Goal: Information Seeking & Learning: Compare options

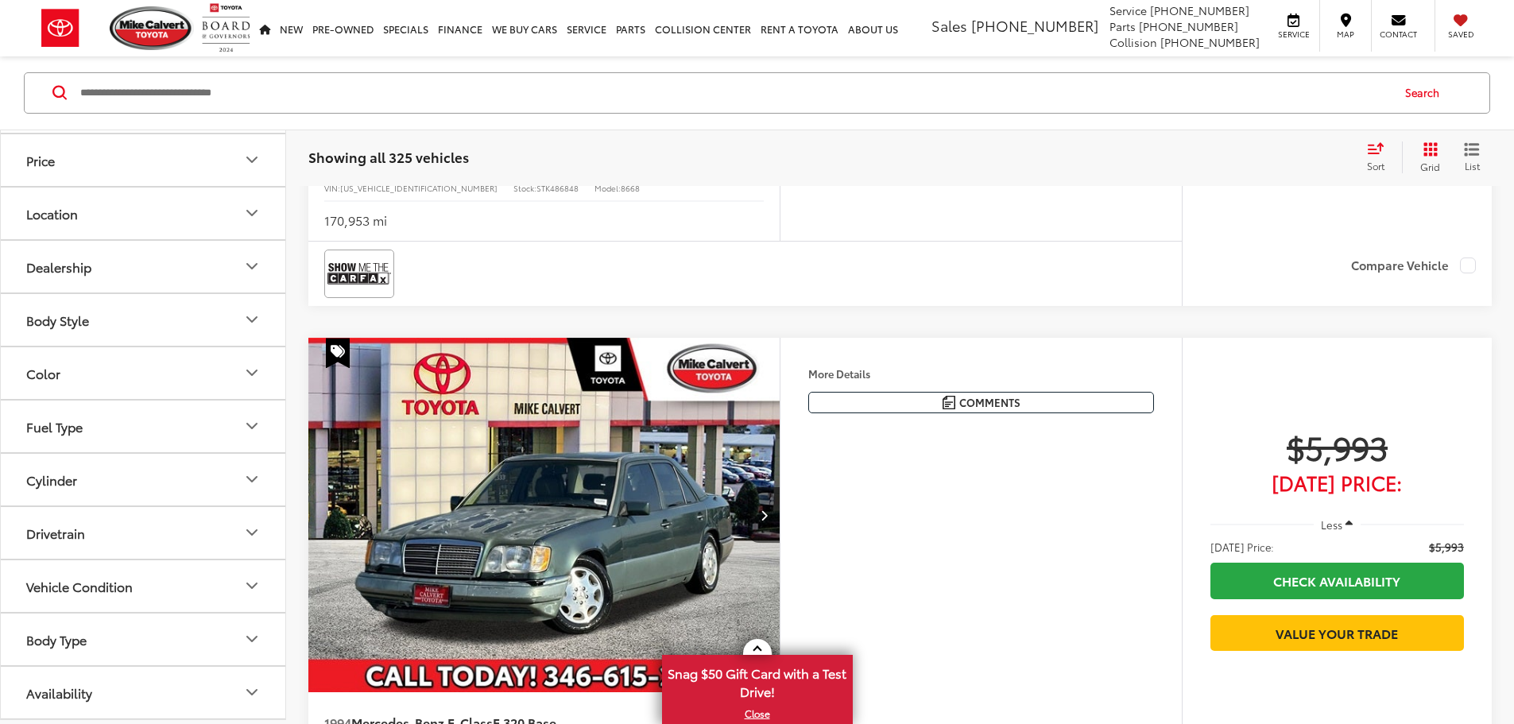
scroll to position [636, 0]
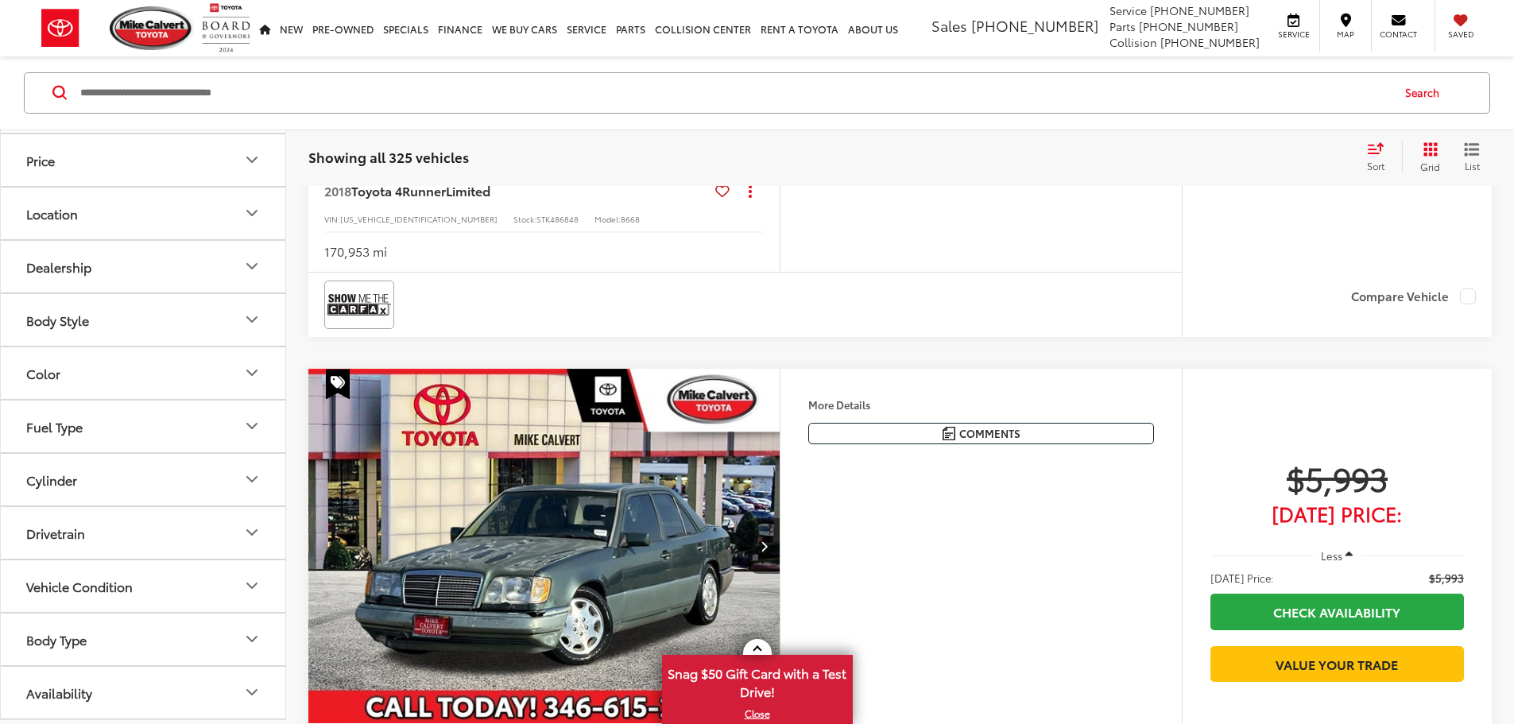
click at [244, 315] on icon "Body Style" at bounding box center [251, 320] width 19 height 19
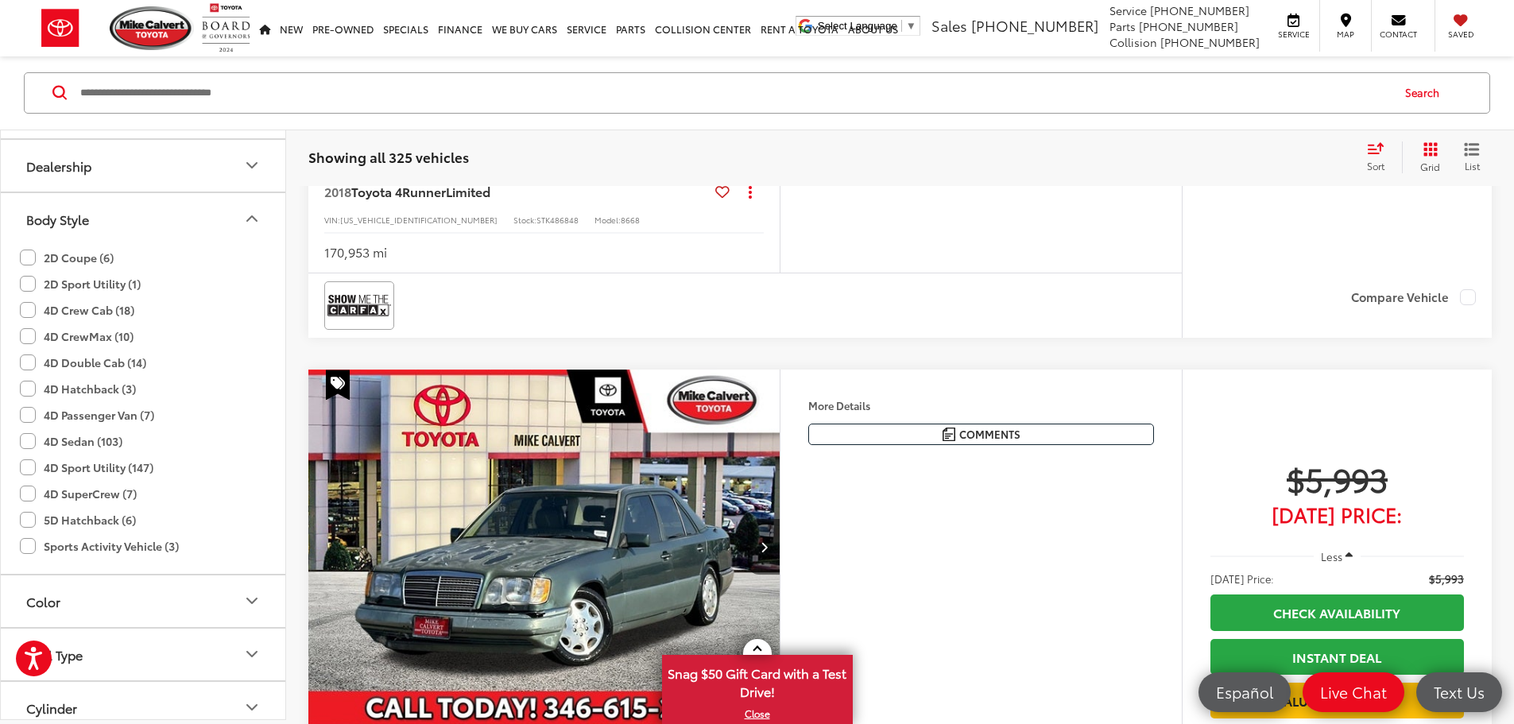
scroll to position [236, 0]
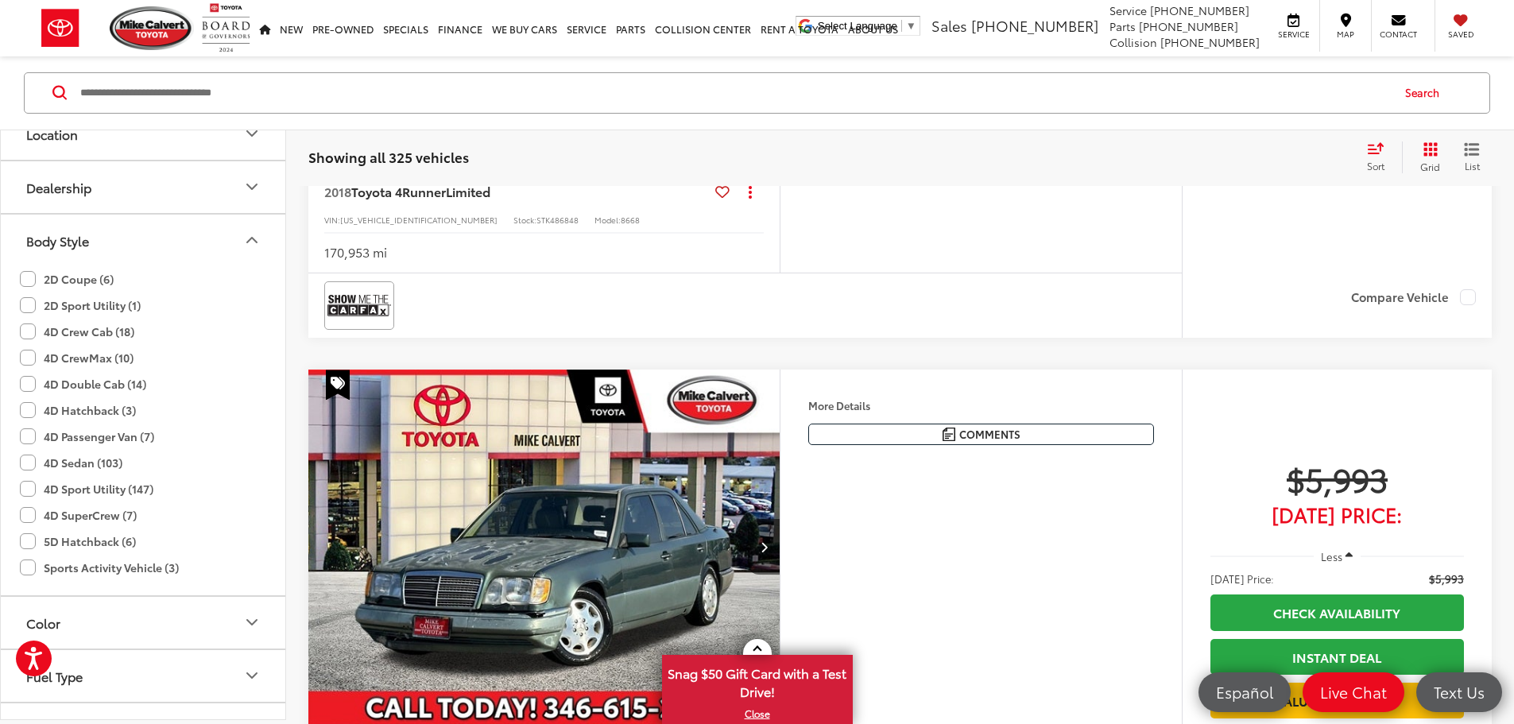
click at [22, 490] on label "4D Sport Utility (147)" at bounding box center [87, 489] width 134 height 26
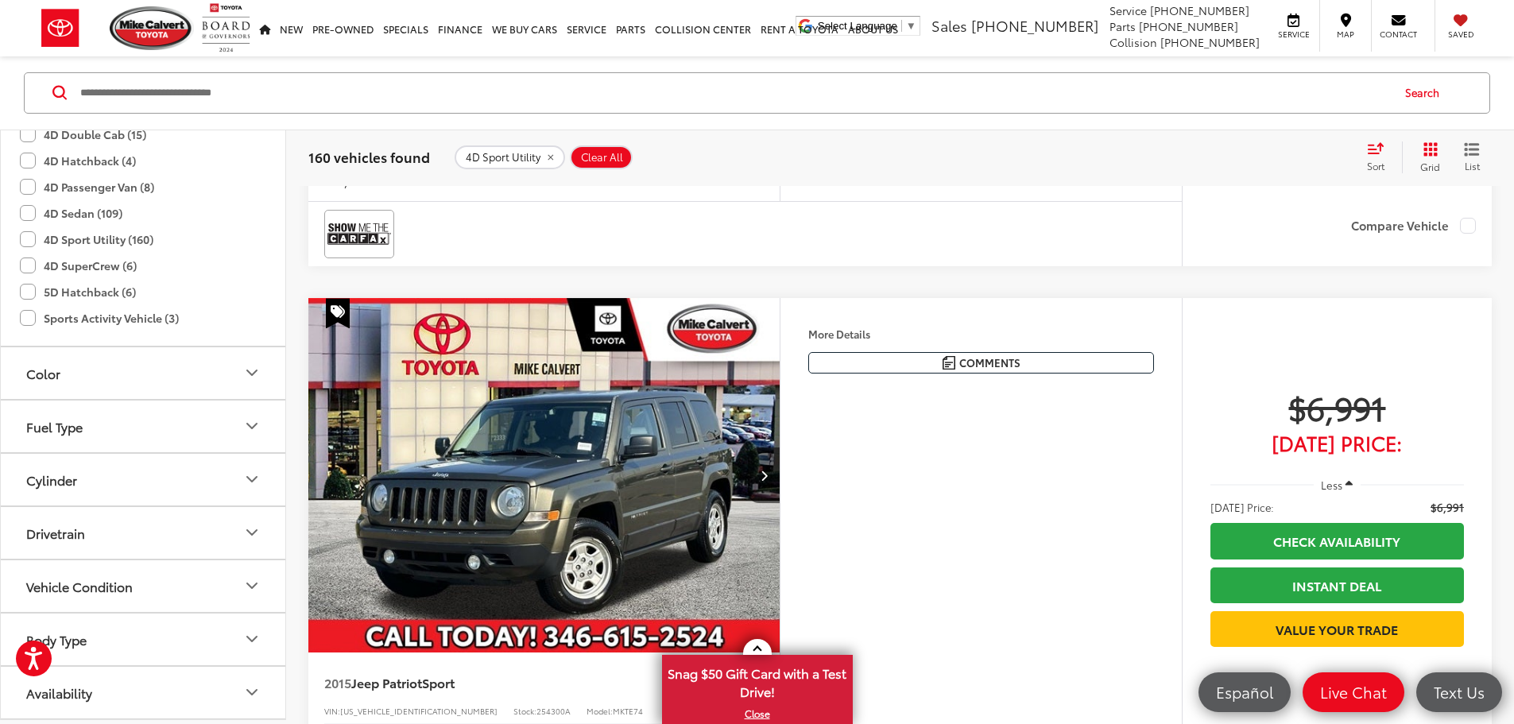
scroll to position [731, 0]
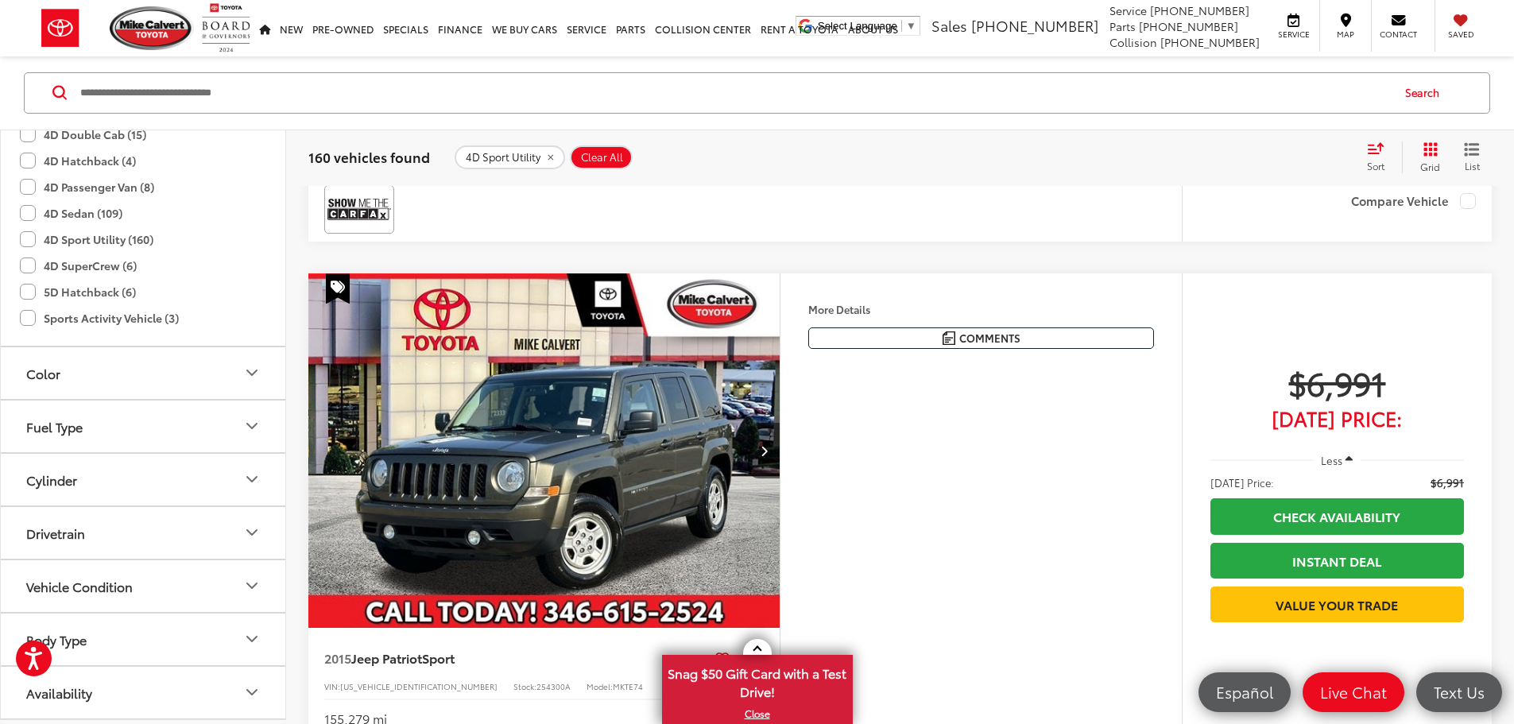
click at [260, 644] on icon "Body Type" at bounding box center [251, 639] width 19 height 19
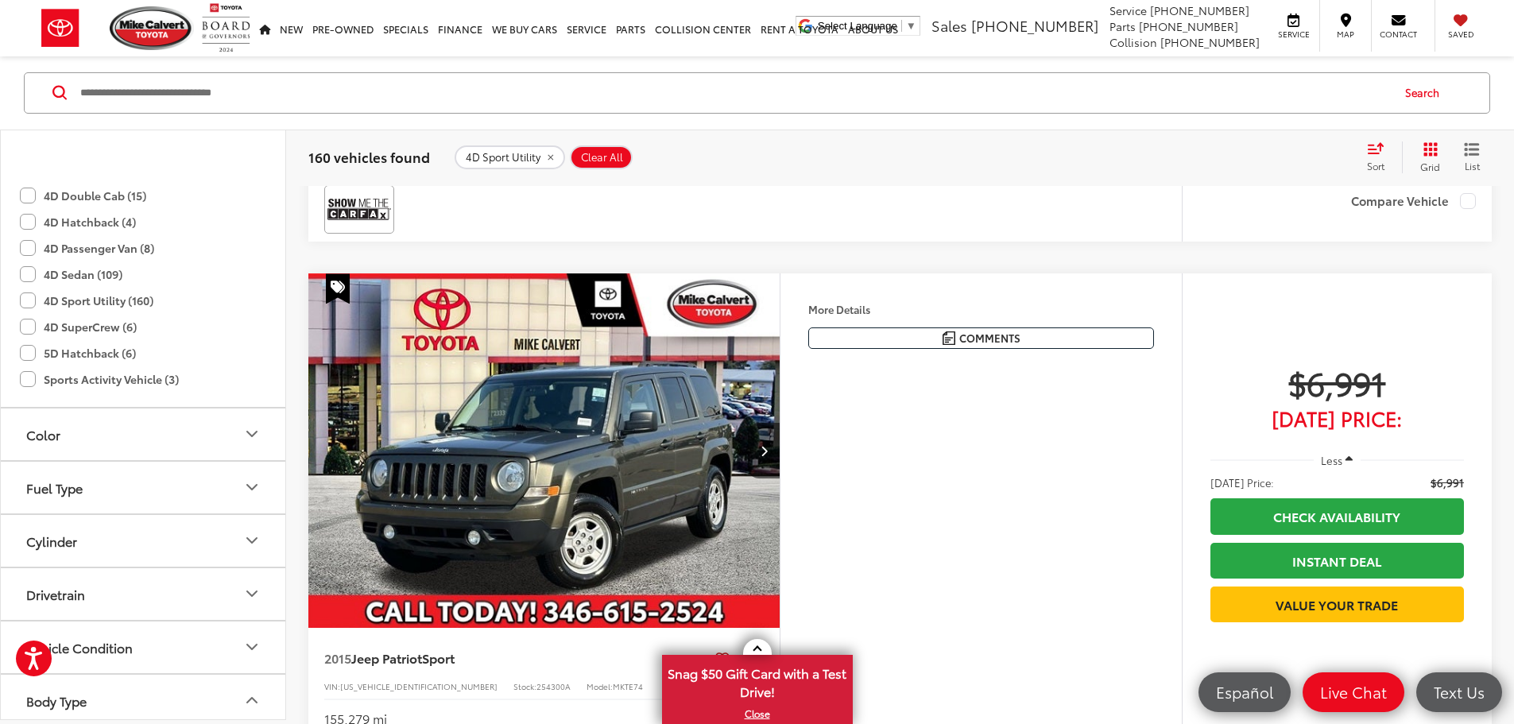
scroll to position [406, 0]
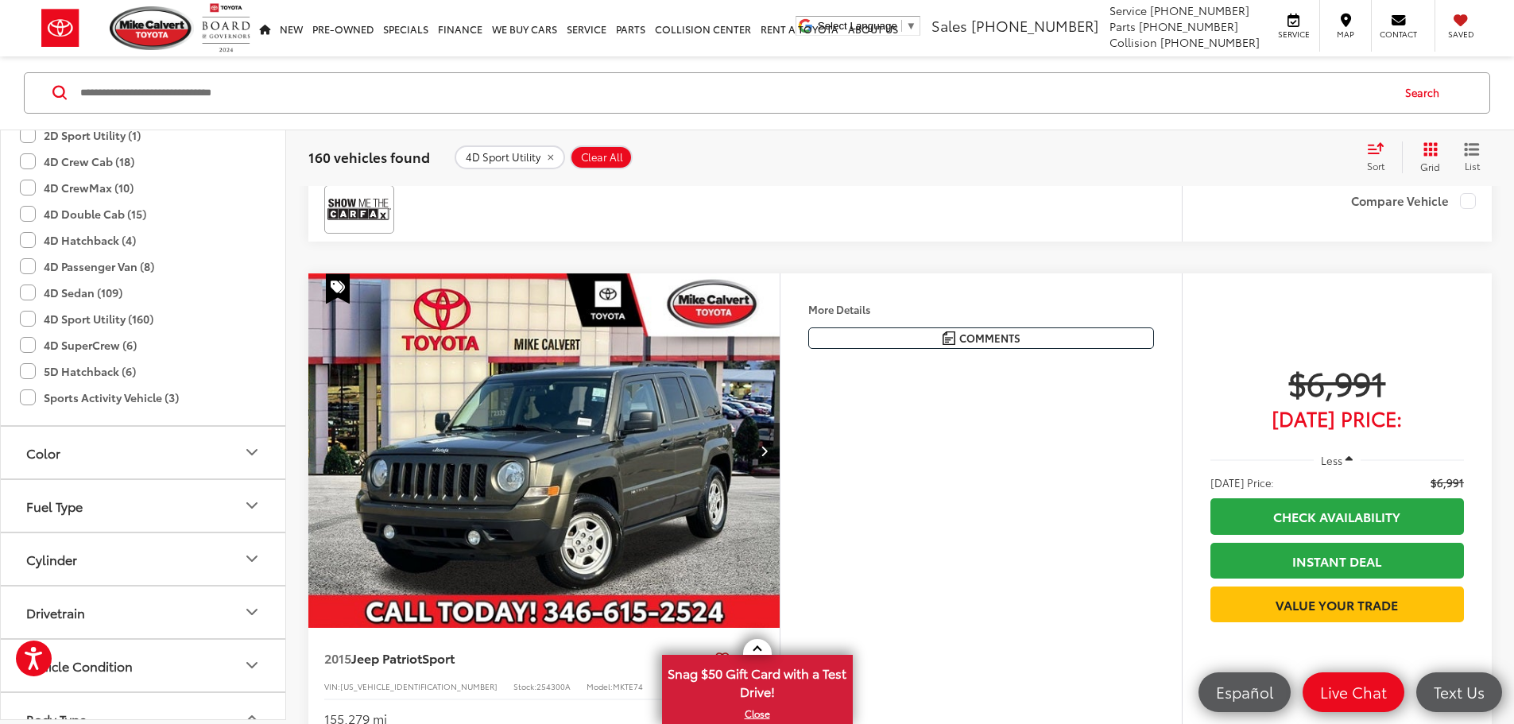
click at [29, 317] on label "4D Sport Utility (160)" at bounding box center [87, 319] width 134 height 26
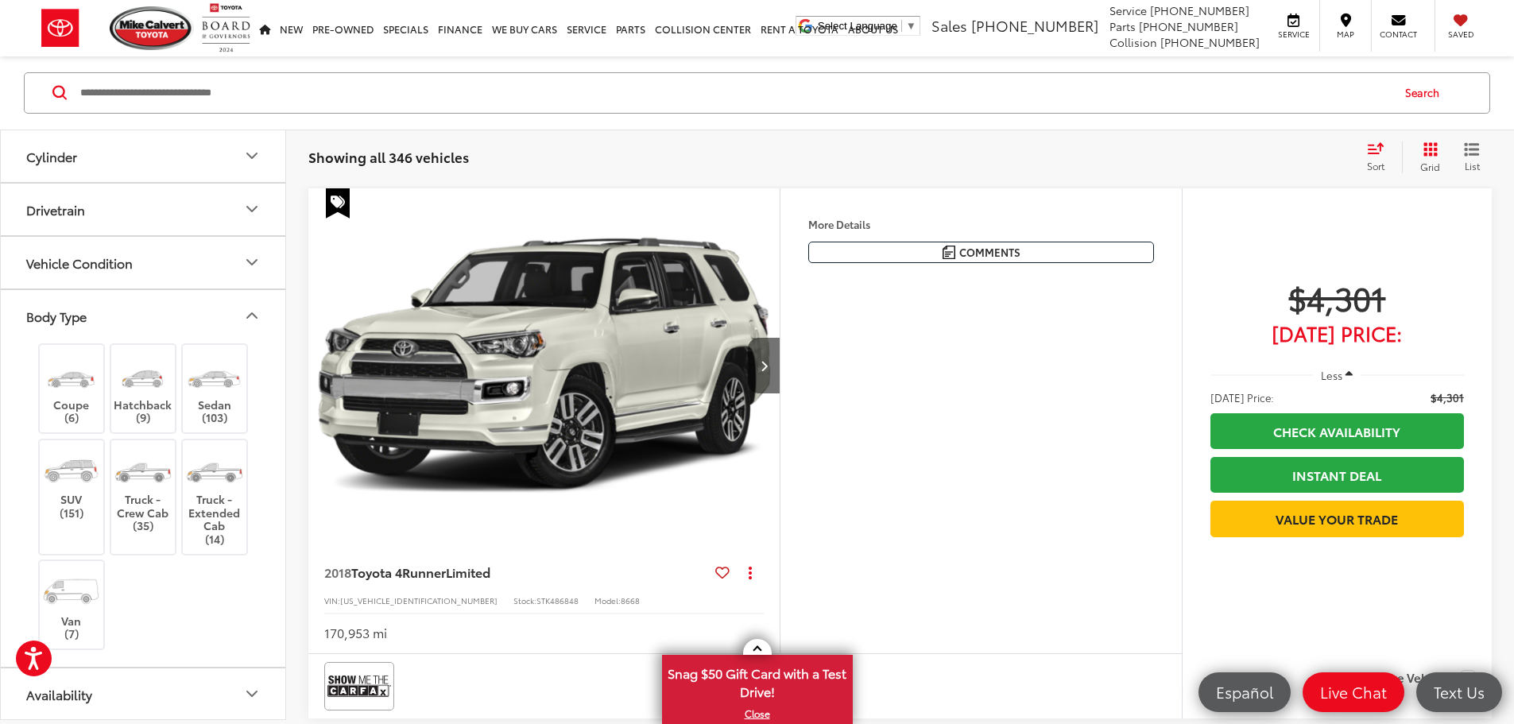
scroll to position [811, 0]
click at [51, 490] on img at bounding box center [71, 469] width 60 height 45
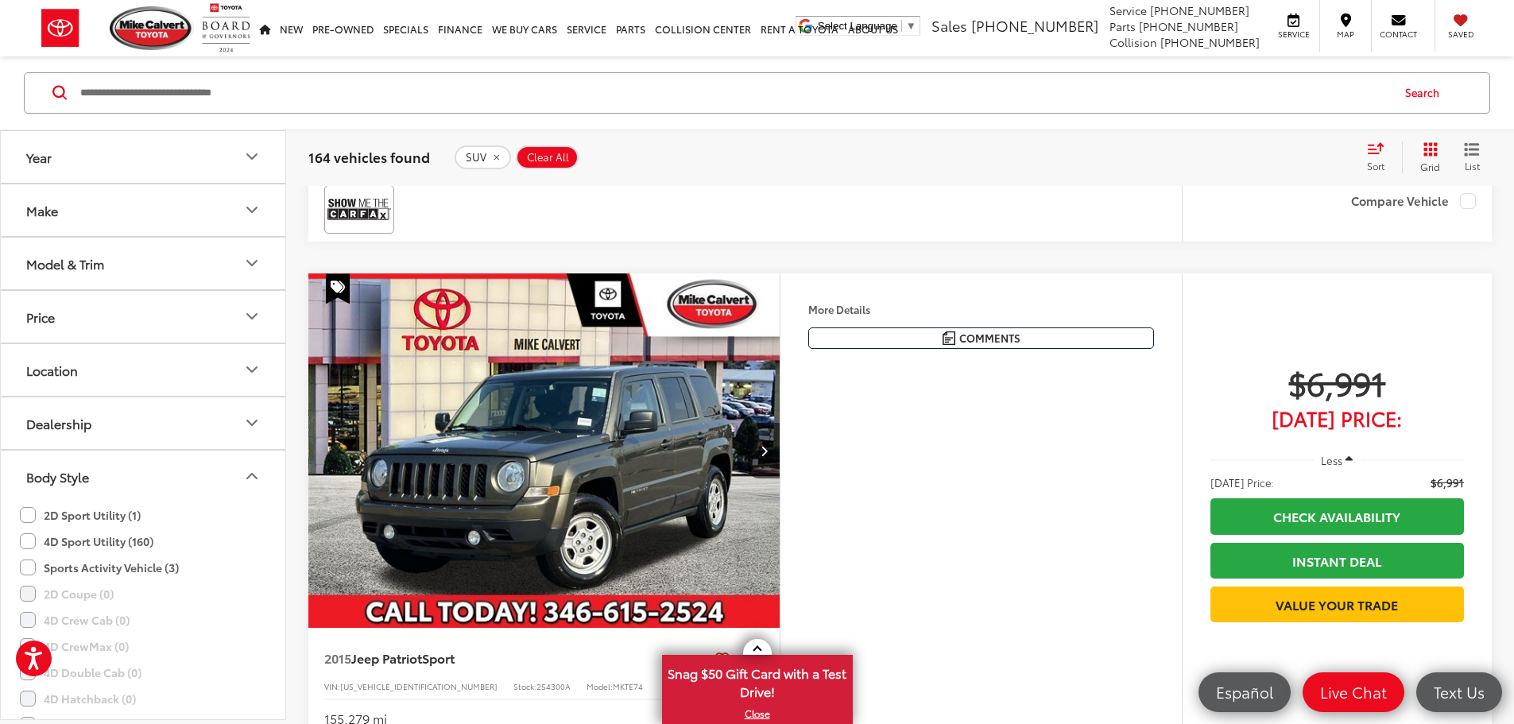
click at [75, 207] on button "Make" at bounding box center [144, 210] width 286 height 52
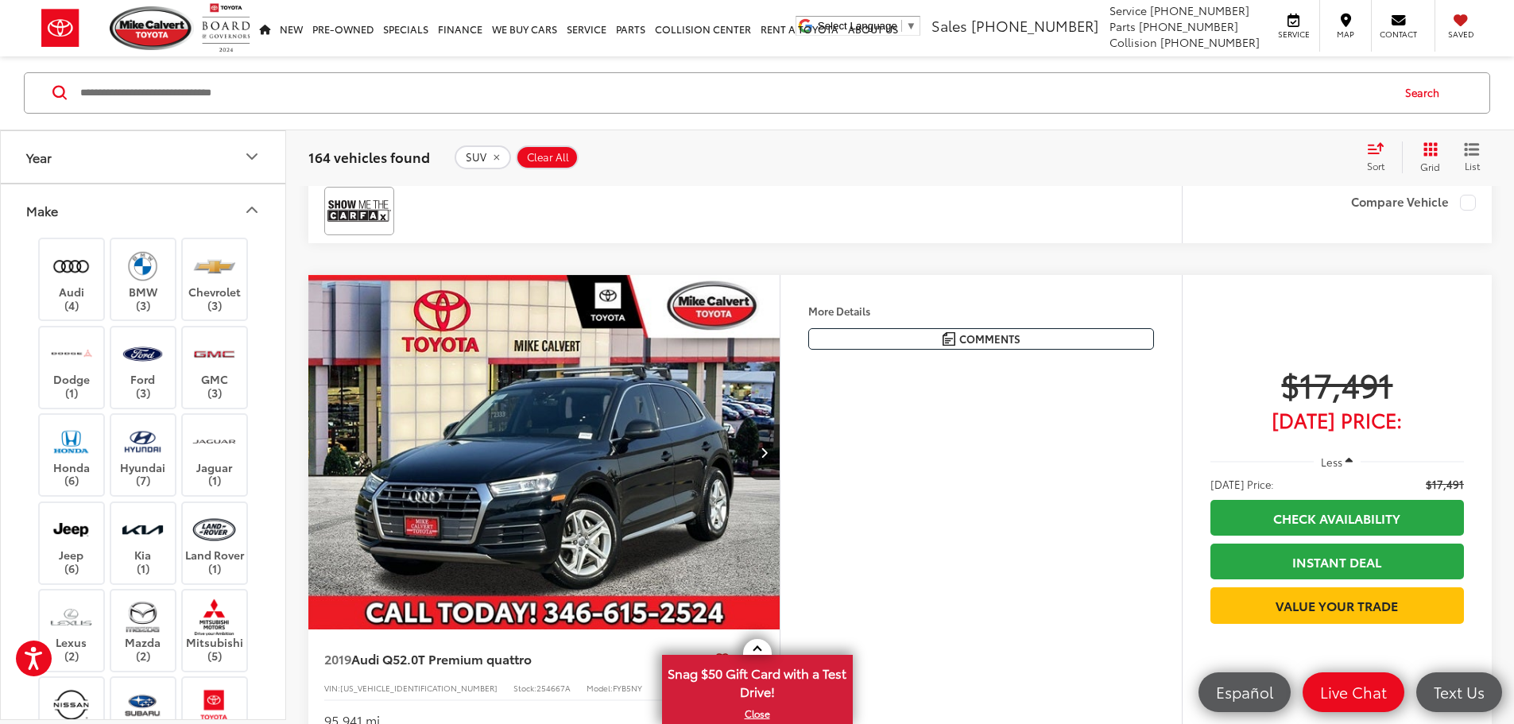
scroll to position [6359, 0]
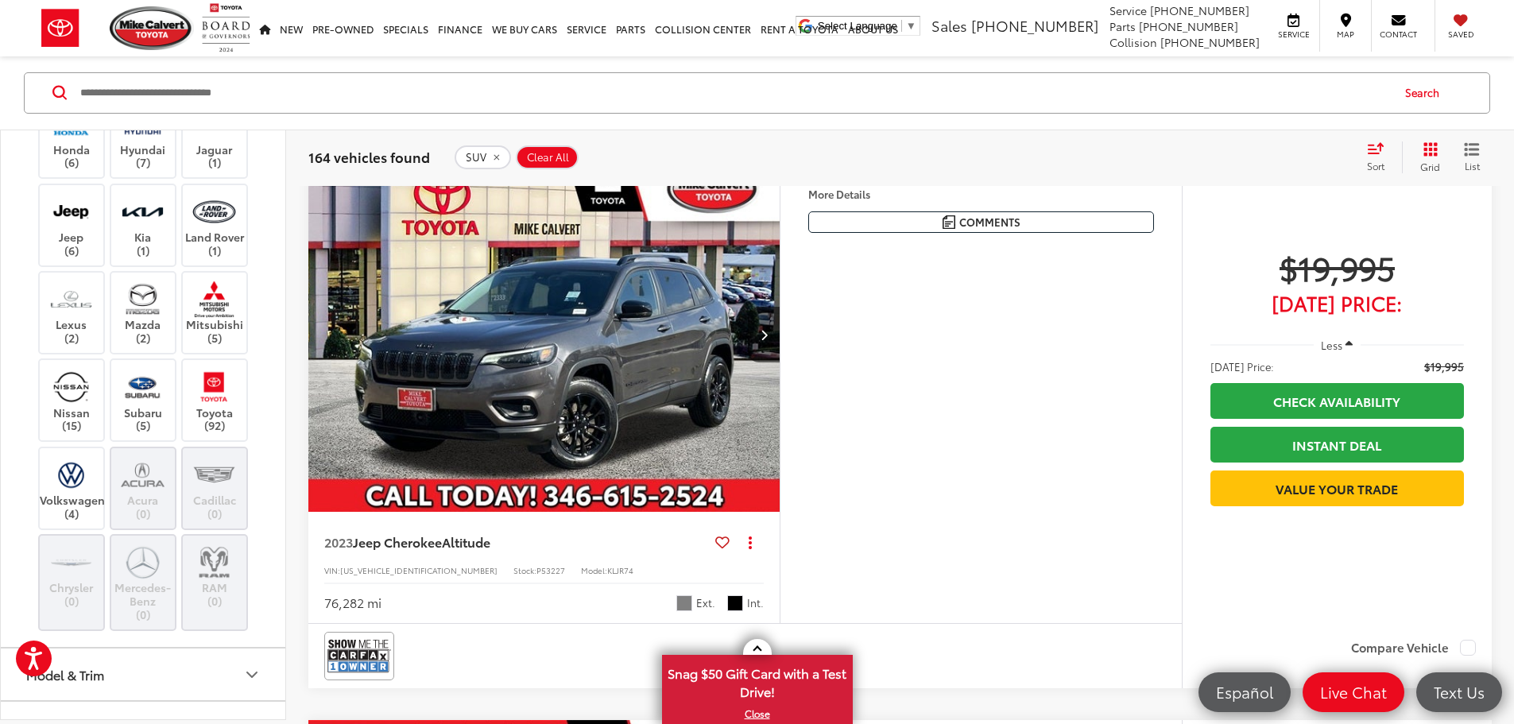
scroll to position [238, 0]
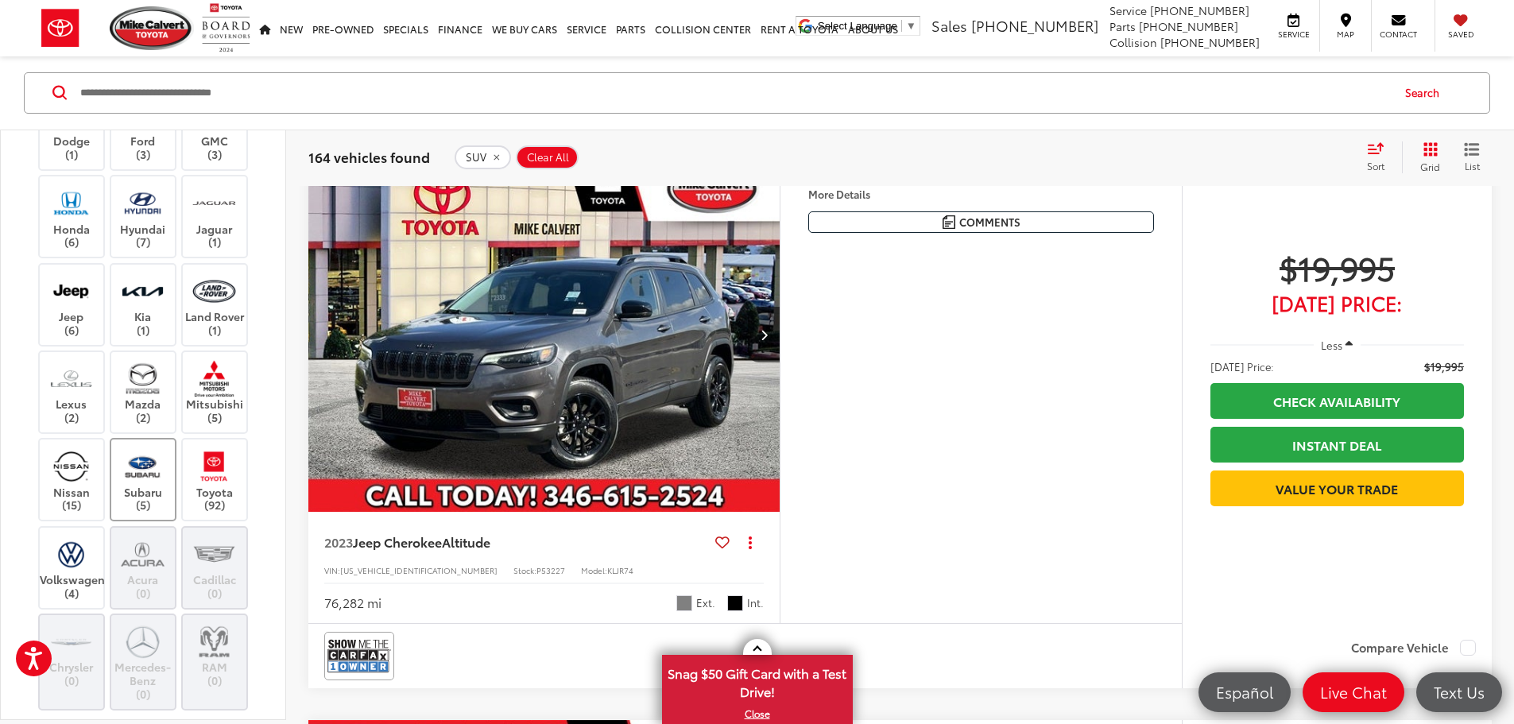
click at [138, 477] on img at bounding box center [143, 466] width 44 height 37
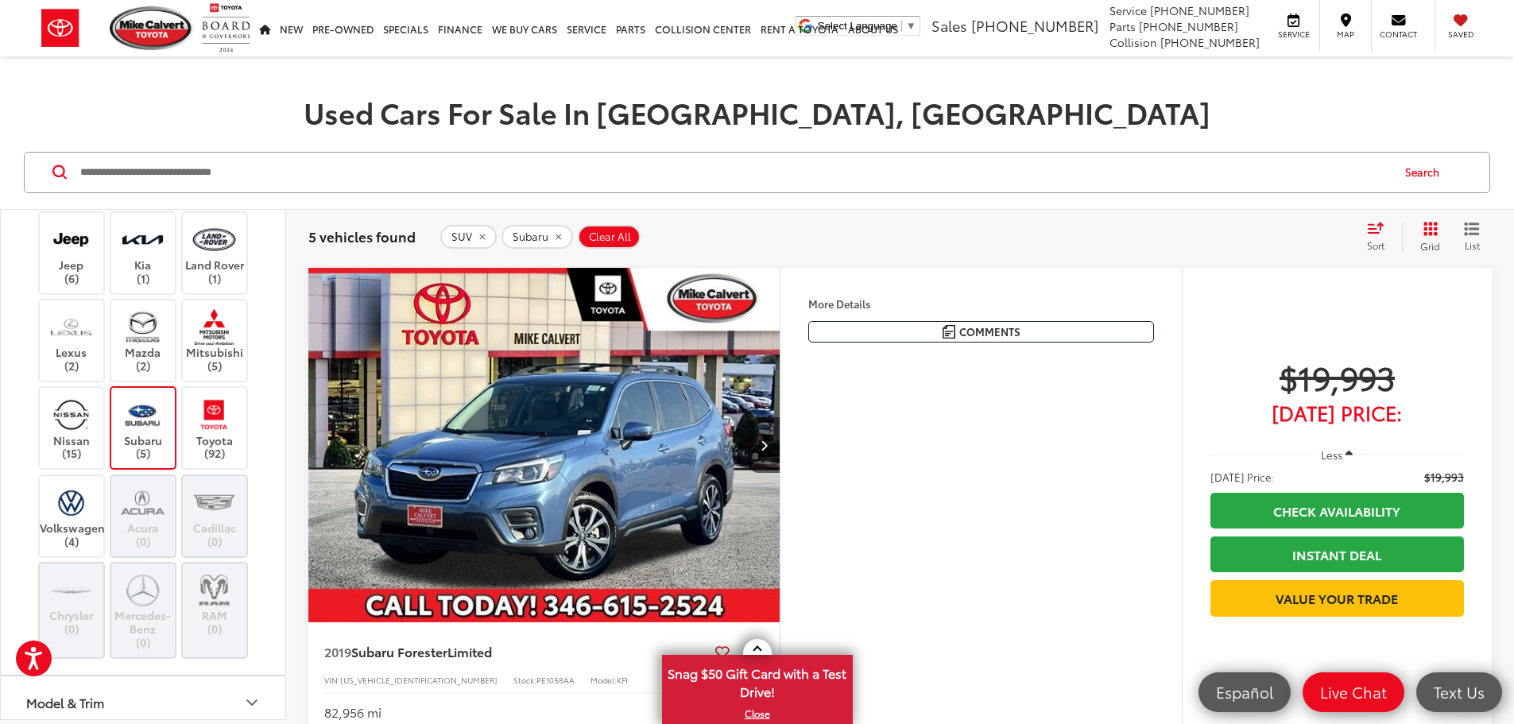
scroll to position [397, 0]
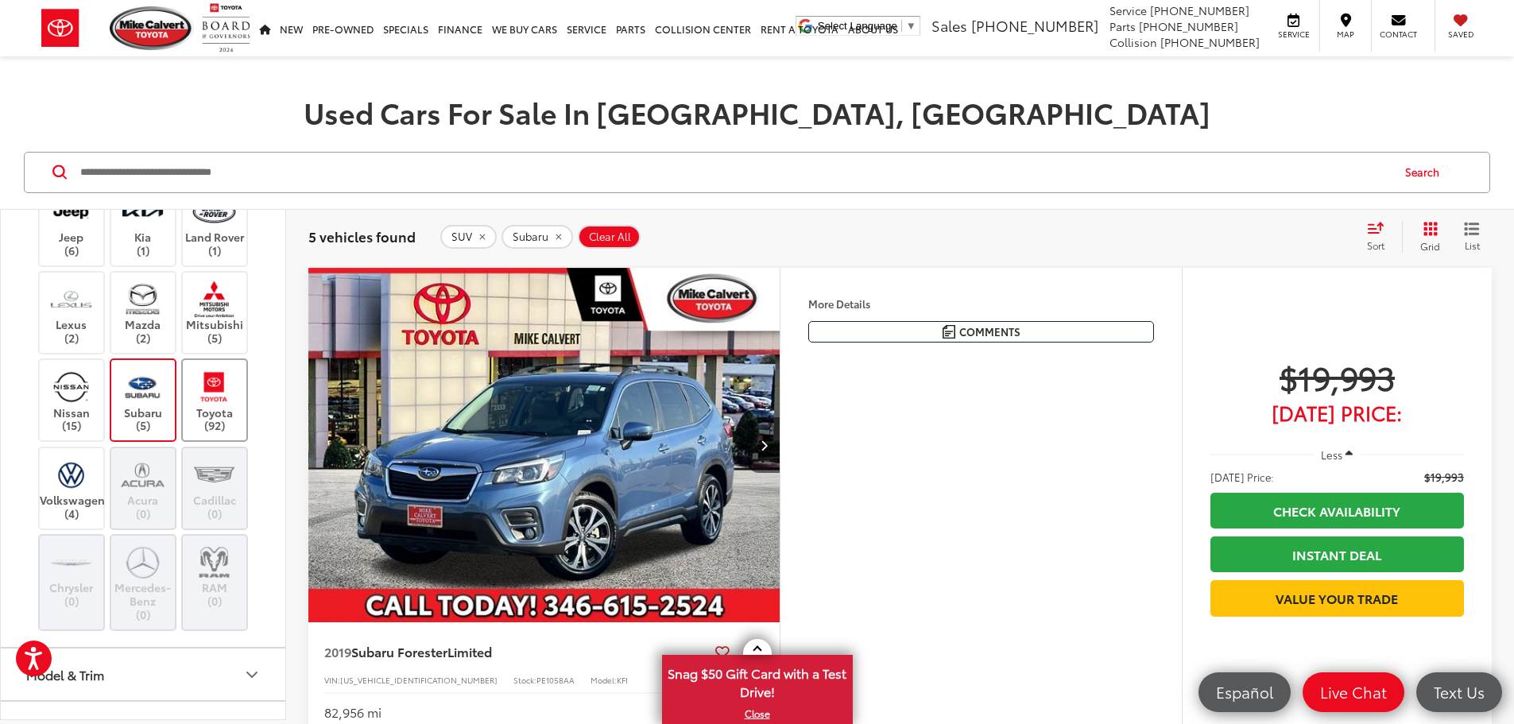
click at [223, 393] on img at bounding box center [214, 386] width 44 height 37
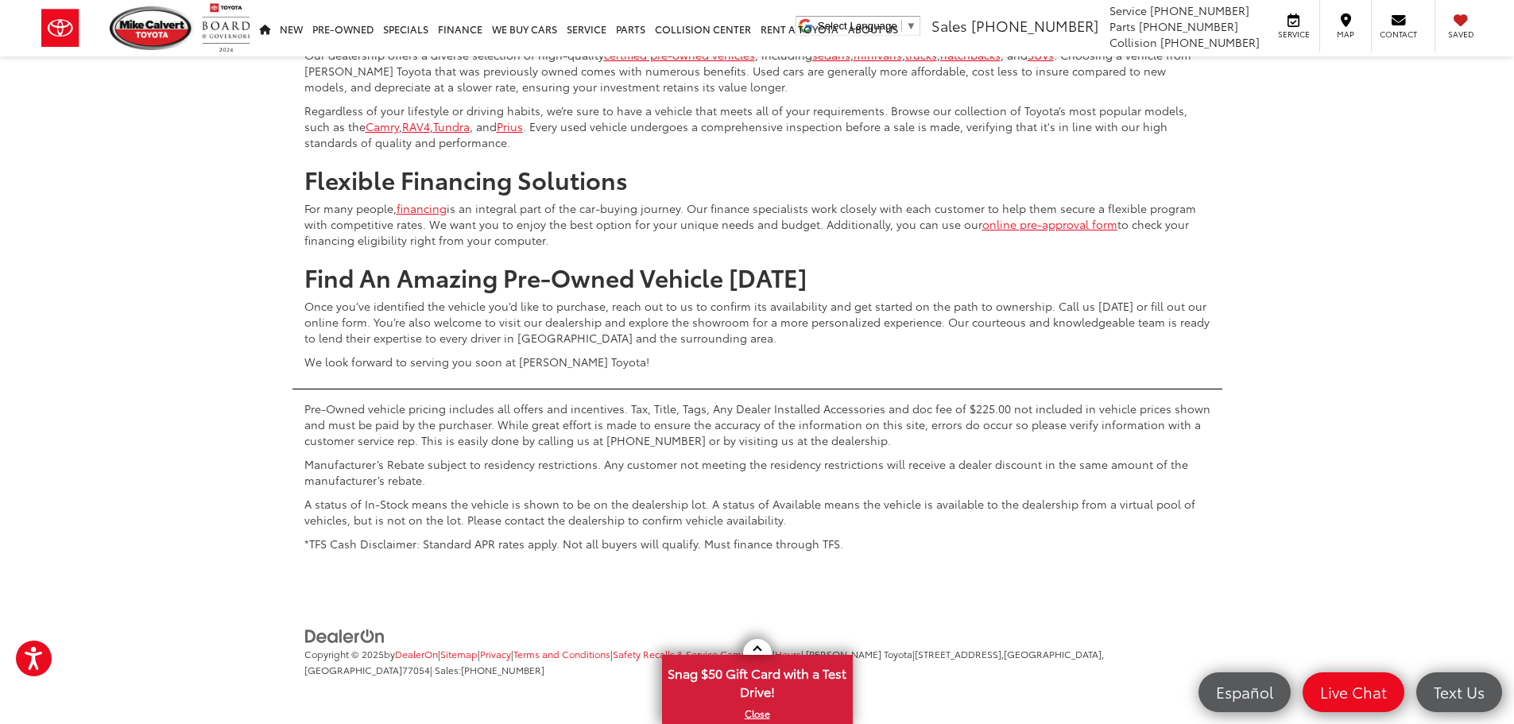
scroll to position [7965, 0]
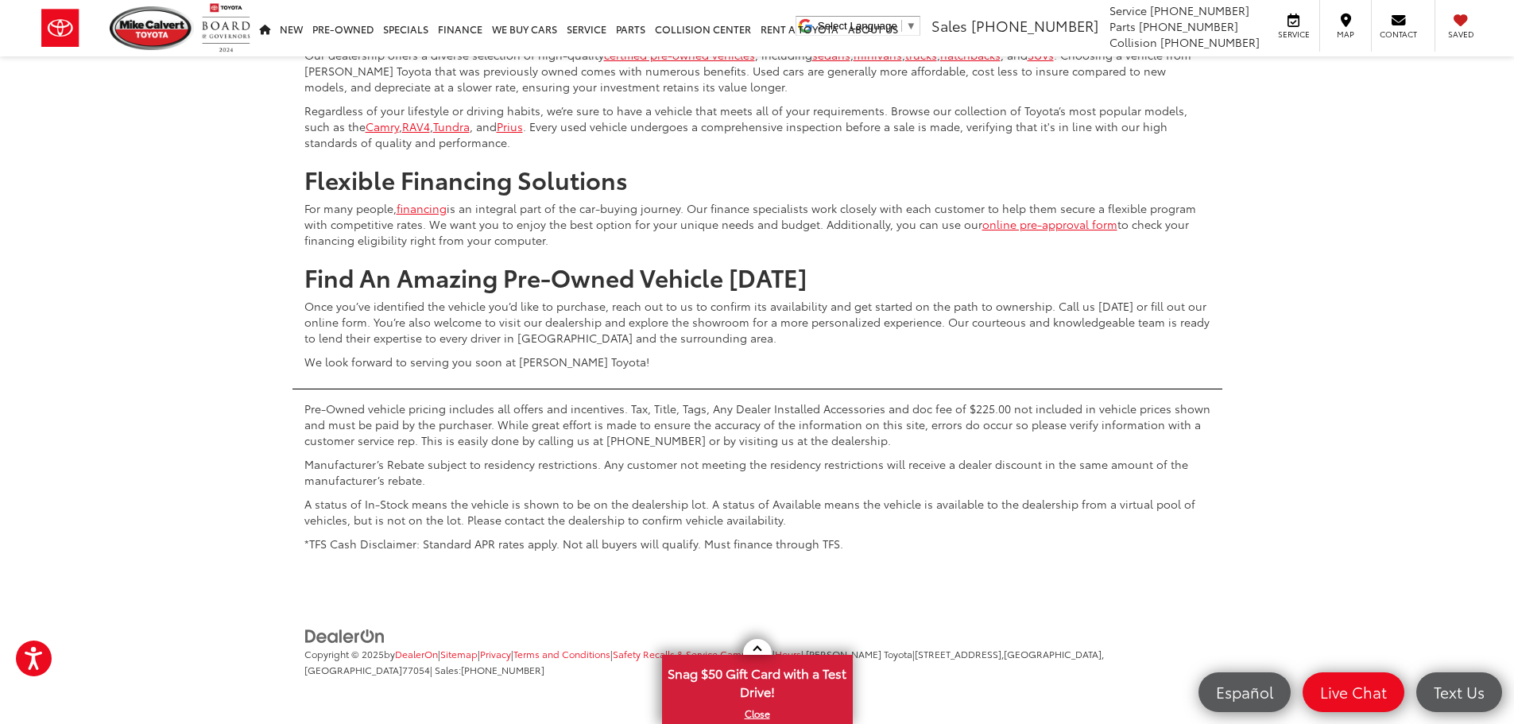
scroll to position [7806, 0]
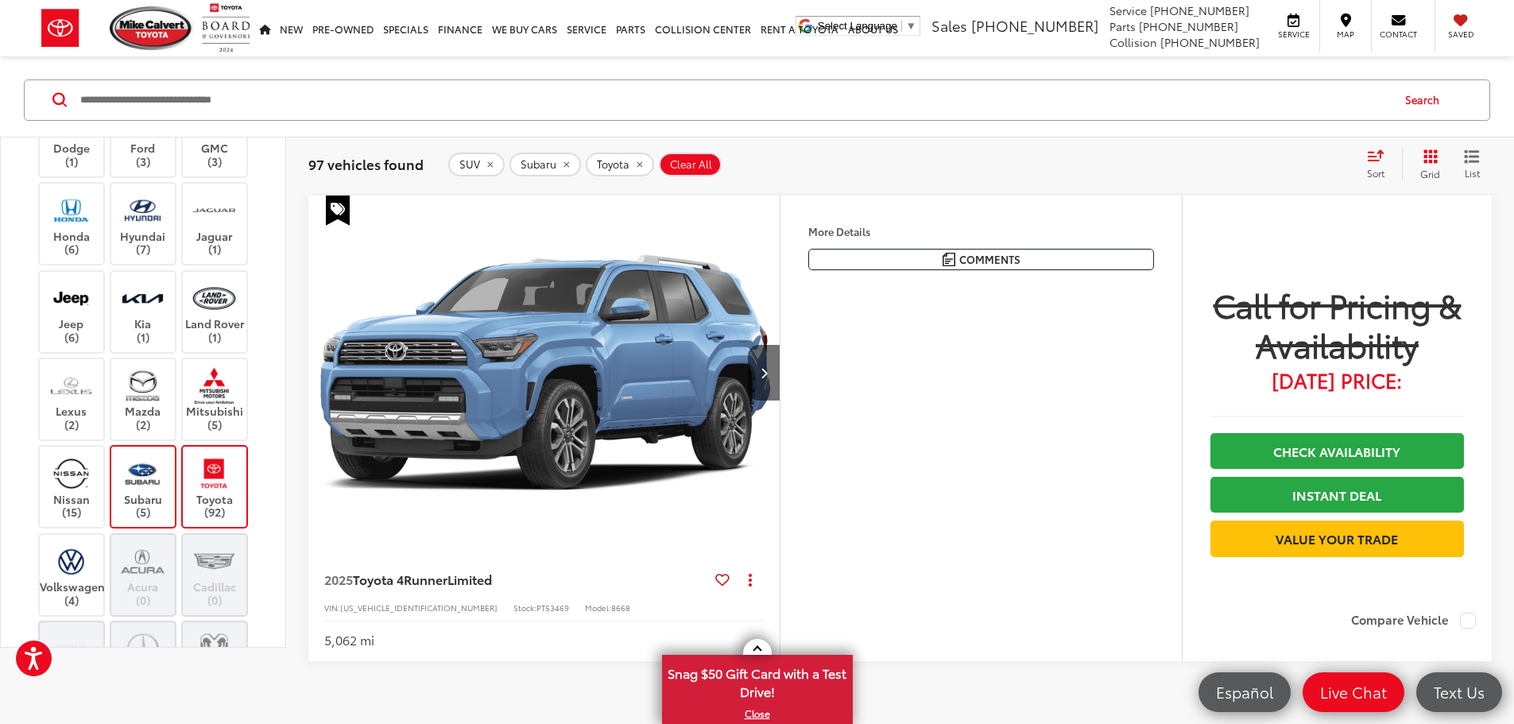
scroll to position [16, 0]
